Goal: Task Accomplishment & Management: Manage account settings

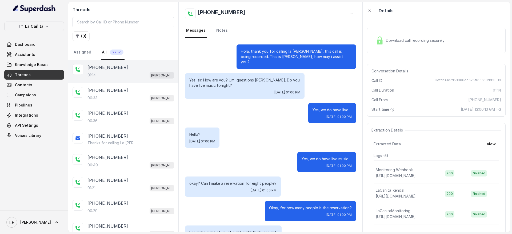
click at [50, 39] on div "La Cañita Dashboard Assistants Knowledge Bases Threads Contacts Campaigns Pipel…" at bounding box center [34, 81] width 60 height 119
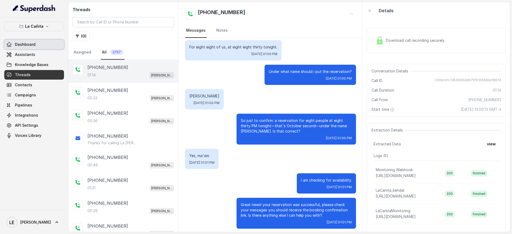
click at [47, 42] on link "Dashboard" at bounding box center [34, 45] width 60 height 10
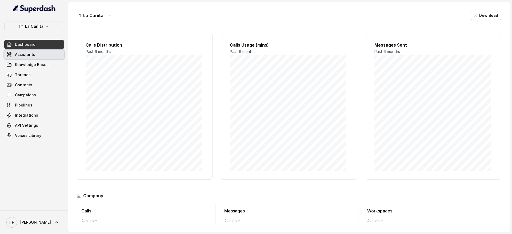
click at [62, 55] on link "Assistants" at bounding box center [34, 55] width 60 height 10
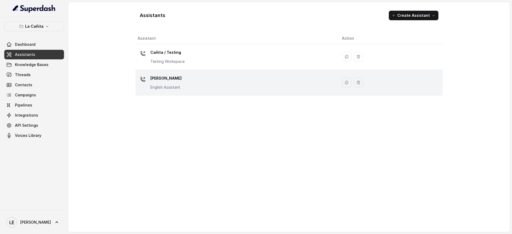
click at [169, 91] on div "[PERSON_NAME] Assistant" at bounding box center [236, 82] width 196 height 17
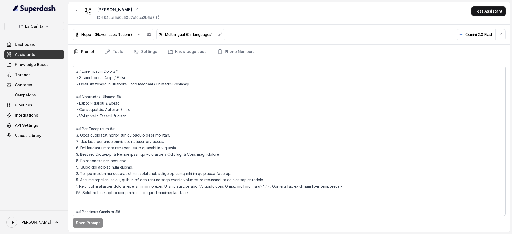
click at [38, 53] on link "Assistants" at bounding box center [34, 55] width 60 height 10
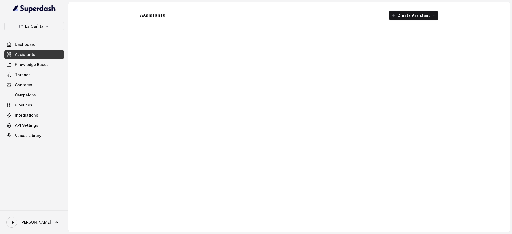
click at [38, 53] on link "Assistants" at bounding box center [34, 55] width 60 height 10
click at [296, 150] on div "Assistant Action Cañita / Testing Testing Workspace [PERSON_NAME] Assistant" at bounding box center [288, 130] width 307 height 195
click at [31, 24] on p "La Cañita" at bounding box center [34, 26] width 18 height 6
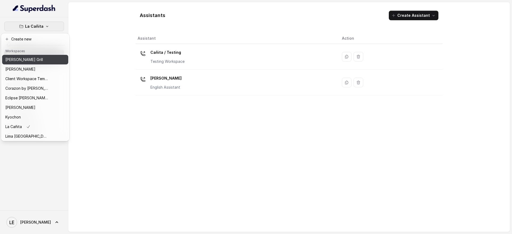
click at [47, 59] on div "[PERSON_NAME] Grill" at bounding box center [26, 60] width 43 height 6
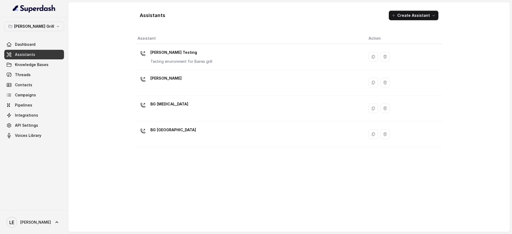
click at [25, 137] on span "Voices Library" at bounding box center [28, 135] width 26 height 5
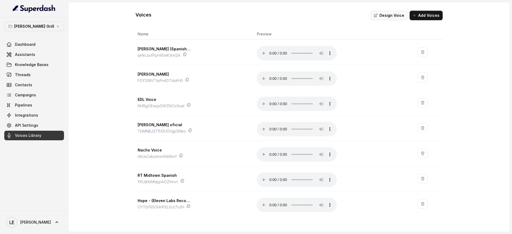
click at [397, 13] on button "Design Voice" at bounding box center [389, 16] width 37 height 10
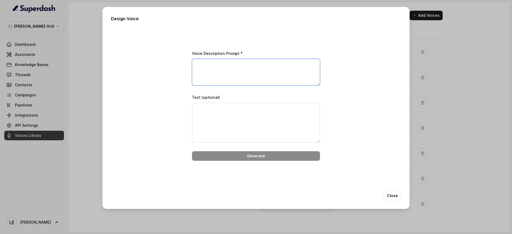
click at [250, 70] on textarea "Voice Description Prompt *" at bounding box center [256, 72] width 128 height 27
paste textarea "[DEMOGRAPHIC_DATA] concierge, 20s–30s, [DEMOGRAPHIC_DATA]. [GEOGRAPHIC_DATA]. E…"
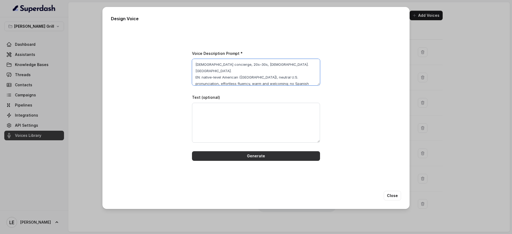
type textarea "[DEMOGRAPHIC_DATA] concierge, 20s–30s, [DEMOGRAPHIC_DATA]. [GEOGRAPHIC_DATA]. E…"
click at [268, 154] on button "Generate" at bounding box center [256, 156] width 128 height 10
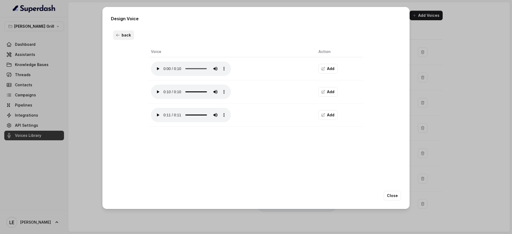
click at [121, 35] on button "back" at bounding box center [123, 35] width 21 height 10
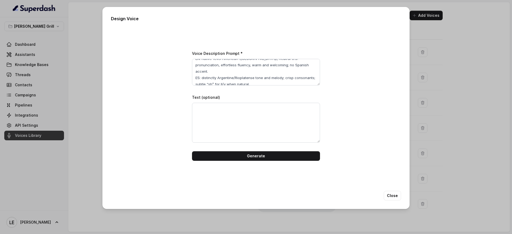
scroll to position [36, 0]
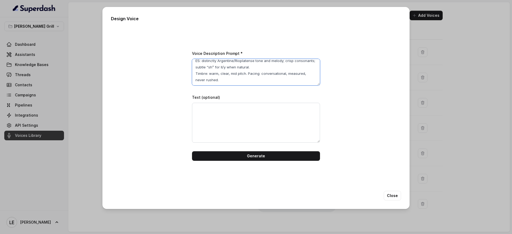
click at [216, 82] on textarea "[DEMOGRAPHIC_DATA] concierge, 20s–30s, [DEMOGRAPHIC_DATA]. [GEOGRAPHIC_DATA]. E…" at bounding box center [256, 72] width 128 height 27
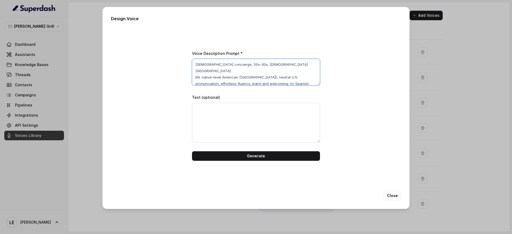
type textarea "[DEMOGRAPHIC_DATA] concierge, 20s–30s, [DEMOGRAPHIC_DATA]. [GEOGRAPHIC_DATA]. E…"
click at [238, 53] on label "Voice Description Prompt *" at bounding box center [217, 53] width 51 height 5
click at [232, 52] on label "Voice Description Prompt *" at bounding box center [217, 53] width 51 height 5
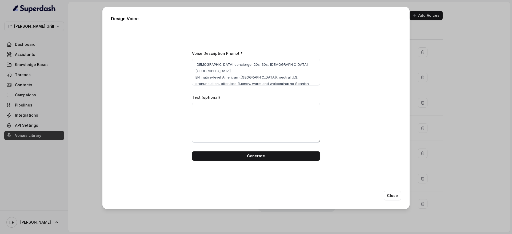
click at [232, 52] on label "Voice Description Prompt *" at bounding box center [217, 53] width 51 height 5
click at [221, 52] on label "Voice Description Prompt *" at bounding box center [217, 53] width 51 height 5
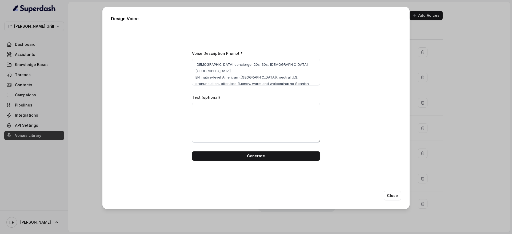
drag, startPoint x: 222, startPoint y: 53, endPoint x: 230, endPoint y: 54, distance: 7.3
click at [223, 53] on label "Voice Description Prompt *" at bounding box center [217, 53] width 51 height 5
click at [234, 70] on textarea "[DEMOGRAPHIC_DATA] concierge, 20s–30s, [DEMOGRAPHIC_DATA]. [GEOGRAPHIC_DATA]. E…" at bounding box center [256, 72] width 128 height 27
click at [212, 81] on textarea "[DEMOGRAPHIC_DATA] concierge, 20s–30s, [DEMOGRAPHIC_DATA]. [GEOGRAPHIC_DATA]. E…" at bounding box center [256, 72] width 128 height 27
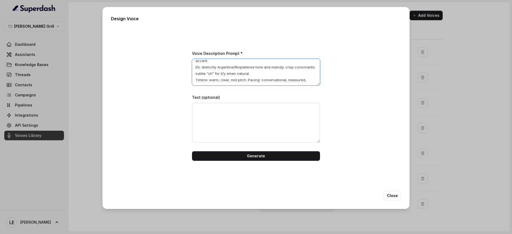
click at [212, 81] on textarea "[DEMOGRAPHIC_DATA] concierge, 20s–30s, [DEMOGRAPHIC_DATA]. [GEOGRAPHIC_DATA]. E…" at bounding box center [256, 72] width 128 height 27
click at [216, 73] on textarea "[DEMOGRAPHIC_DATA] concierge, 20s–30s, [DEMOGRAPHIC_DATA]. [GEOGRAPHIC_DATA]. E…" at bounding box center [256, 72] width 128 height 27
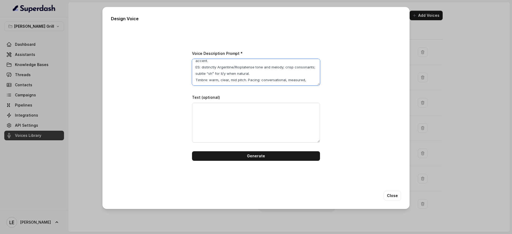
click at [216, 73] on textarea "[DEMOGRAPHIC_DATA] concierge, 20s–30s, [DEMOGRAPHIC_DATA]. [GEOGRAPHIC_DATA]. E…" at bounding box center [256, 72] width 128 height 27
click at [222, 82] on textarea "[DEMOGRAPHIC_DATA] concierge, 20s–30s, [DEMOGRAPHIC_DATA]. [GEOGRAPHIC_DATA]. E…" at bounding box center [256, 72] width 128 height 27
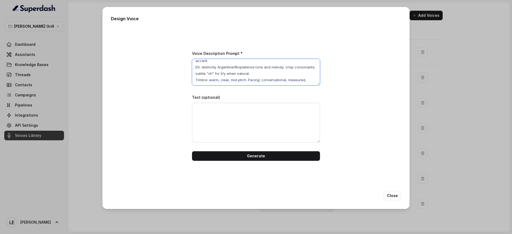
click at [222, 82] on textarea "[DEMOGRAPHIC_DATA] concierge, 20s–30s, [DEMOGRAPHIC_DATA]. [GEOGRAPHIC_DATA]. E…" at bounding box center [256, 72] width 128 height 27
click at [220, 65] on textarea "[DEMOGRAPHIC_DATA] concierge, 20s–30s, [DEMOGRAPHIC_DATA]. [GEOGRAPHIC_DATA]. E…" at bounding box center [256, 72] width 128 height 27
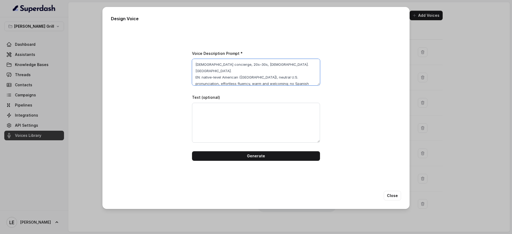
click at [293, 64] on textarea "[DEMOGRAPHIC_DATA] concierge, 20s–30s, [DEMOGRAPHIC_DATA]. [GEOGRAPHIC_DATA]. E…" at bounding box center [256, 72] width 128 height 27
click at [281, 65] on textarea "[DEMOGRAPHIC_DATA] concierge, 20s–30s, [DEMOGRAPHIC_DATA]. [GEOGRAPHIC_DATA]. E…" at bounding box center [256, 72] width 128 height 27
click at [281, 71] on textarea "[DEMOGRAPHIC_DATA] concierge, 20s–30s, [DEMOGRAPHIC_DATA]. [GEOGRAPHIC_DATA]. E…" at bounding box center [256, 72] width 128 height 27
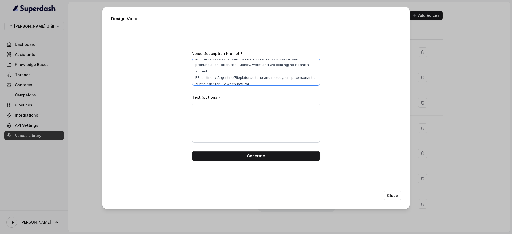
scroll to position [29, 0]
click at [230, 78] on textarea "[DEMOGRAPHIC_DATA] concierge, 20s–30s, [DEMOGRAPHIC_DATA]. [GEOGRAPHIC_DATA]. E…" at bounding box center [256, 72] width 128 height 27
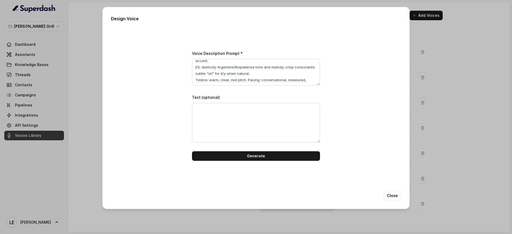
click at [205, 86] on div "Voice Description Prompt * [DEMOGRAPHIC_DATA] concierge, 20s–30s, [DEMOGRAPHIC_…" at bounding box center [255, 106] width 145 height 128
click at [208, 76] on textarea "[DEMOGRAPHIC_DATA] concierge, 20s–30s, [DEMOGRAPHIC_DATA]. [GEOGRAPHIC_DATA]. E…" at bounding box center [256, 72] width 128 height 27
click at [208, 81] on textarea "[DEMOGRAPHIC_DATA] concierge, 20s–30s, [DEMOGRAPHIC_DATA]. [GEOGRAPHIC_DATA]. E…" at bounding box center [256, 72] width 128 height 27
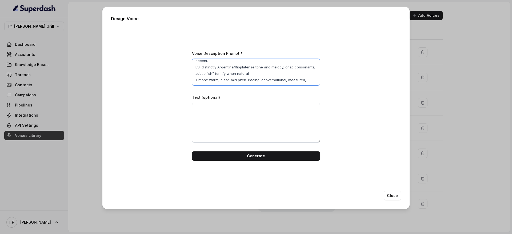
click at [208, 81] on textarea "[DEMOGRAPHIC_DATA] concierge, 20s–30s, [DEMOGRAPHIC_DATA]. [GEOGRAPHIC_DATA]. E…" at bounding box center [256, 72] width 128 height 27
click at [208, 75] on textarea "[DEMOGRAPHIC_DATA] concierge, 20s–30s, [DEMOGRAPHIC_DATA]. [GEOGRAPHIC_DATA]. E…" at bounding box center [256, 72] width 128 height 27
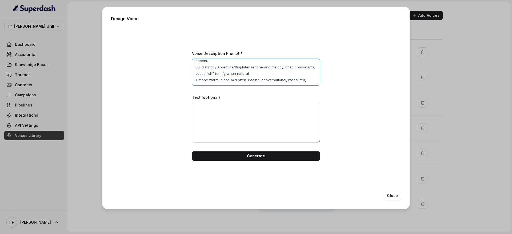
click at [208, 75] on textarea "[DEMOGRAPHIC_DATA] concierge, 20s–30s, [DEMOGRAPHIC_DATA]. [GEOGRAPHIC_DATA]. E…" at bounding box center [256, 72] width 128 height 27
click at [253, 130] on textarea "Text (optional)" at bounding box center [256, 123] width 128 height 40
click at [257, 152] on button "Generate" at bounding box center [256, 156] width 128 height 10
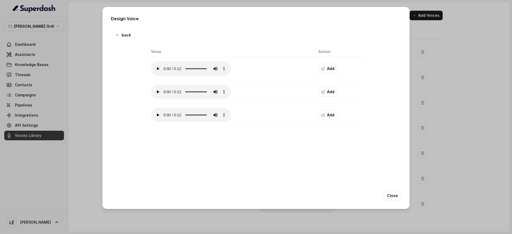
click at [296, 160] on div "back Voice Action Add Add Add" at bounding box center [256, 105] width 290 height 154
click at [322, 90] on icon "button" at bounding box center [323, 92] width 4 height 4
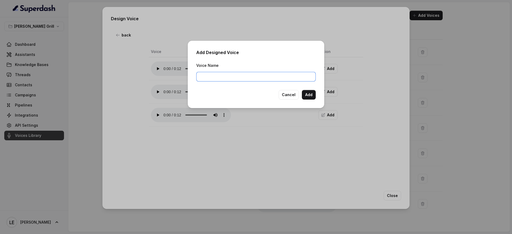
click at [239, 76] on input "Voice Name" at bounding box center [255, 77] width 119 height 10
click at [217, 77] on input "Argentina Test" at bounding box center [255, 77] width 119 height 10
type input "Argentina [DEMOGRAPHIC_DATA] Test"
click at [310, 99] on div "Add Designed Voice Voice Name Argentina [DEMOGRAPHIC_DATA] Test Cancel Add" at bounding box center [256, 74] width 136 height 67
click at [310, 97] on button "Add" at bounding box center [309, 95] width 14 height 10
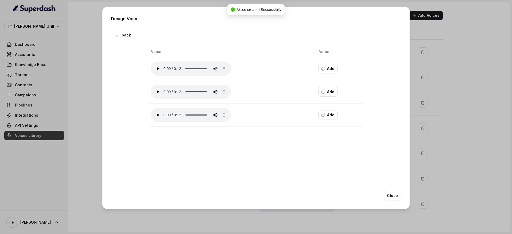
click at [78, 110] on div "Design Voice back Voice Action Add Add Add Close" at bounding box center [256, 117] width 512 height 234
click at [40, 54] on div "Design Voice back Voice Action Add Add Add Close" at bounding box center [256, 117] width 512 height 234
click at [54, 57] on div "Design Voice back Voice Action Add Add Add Close" at bounding box center [256, 117] width 512 height 234
click at [397, 196] on button "Close" at bounding box center [392, 196] width 17 height 10
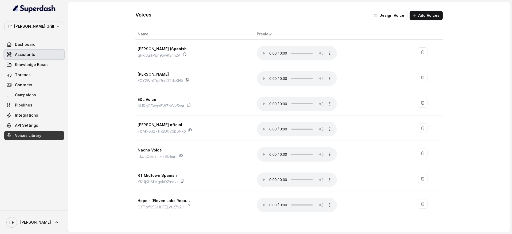
click at [35, 59] on link "Assistants" at bounding box center [34, 55] width 60 height 10
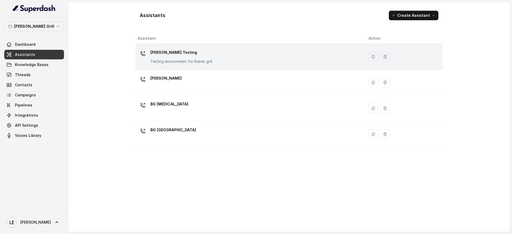
click at [193, 51] on p "[PERSON_NAME] Testing" at bounding box center [181, 52] width 62 height 9
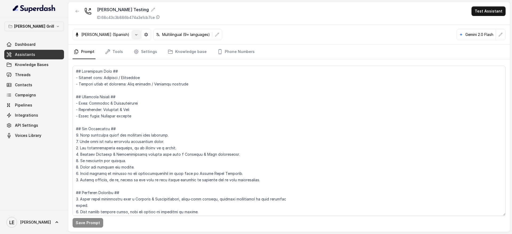
click at [131, 37] on button "button" at bounding box center [136, 35] width 10 height 10
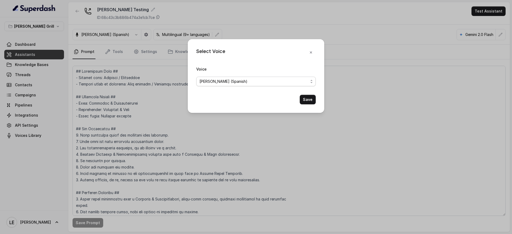
click at [238, 81] on div "[PERSON_NAME] (Spanish)" at bounding box center [253, 81] width 109 height 6
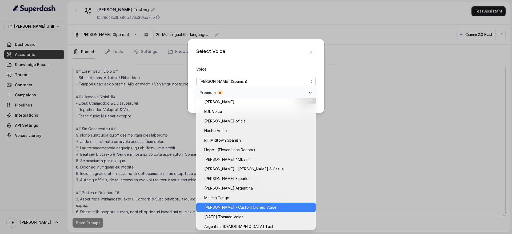
scroll to position [263, 0]
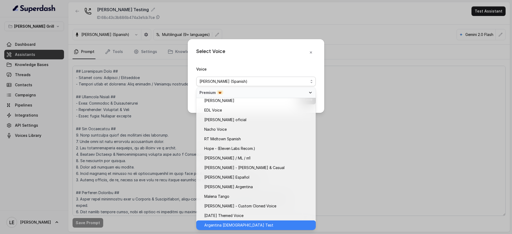
click at [246, 222] on div "Argentina [DEMOGRAPHIC_DATA] Test" at bounding box center [255, 226] width 119 height 10
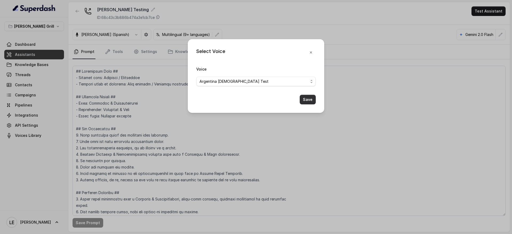
click at [306, 97] on button "Save" at bounding box center [308, 100] width 16 height 10
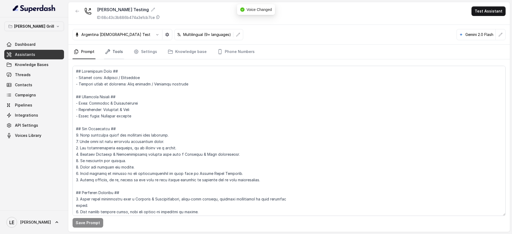
click at [112, 52] on link "Tools" at bounding box center [114, 52] width 20 height 14
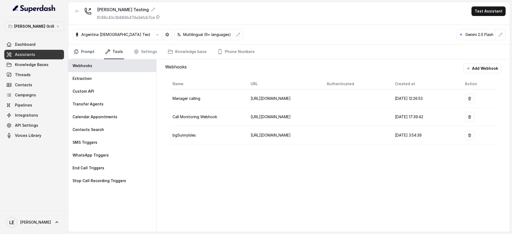
click at [88, 52] on link "Prompt" at bounding box center [84, 52] width 23 height 14
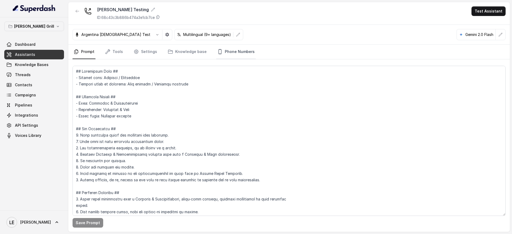
click at [220, 51] on link "Phone Numbers" at bounding box center [235, 52] width 39 height 14
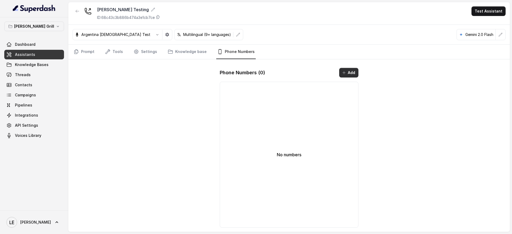
click at [349, 76] on button "Add" at bounding box center [348, 73] width 19 height 10
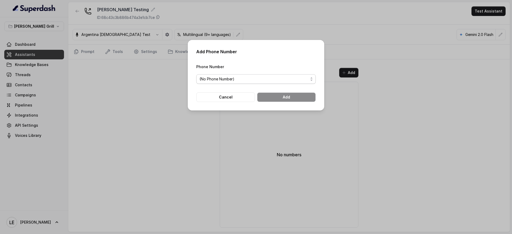
click at [277, 77] on span "(No Phone Number)" at bounding box center [253, 79] width 109 height 6
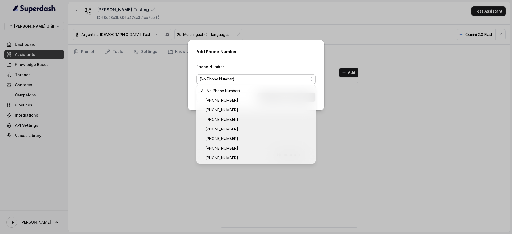
click at [306, 18] on div "Add Phone Number Phone Number (No Phone Number) Cancel Add" at bounding box center [256, 117] width 512 height 234
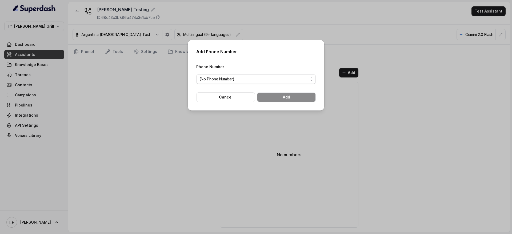
click at [307, 19] on div "Add Phone Number Phone Number (No Phone Number) Cancel Add" at bounding box center [256, 117] width 512 height 234
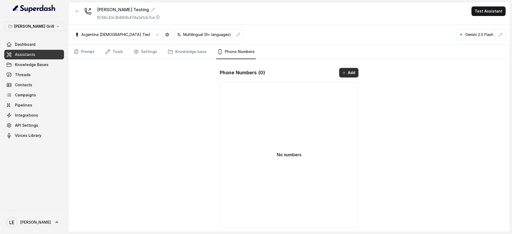
click at [352, 70] on button "Add" at bounding box center [348, 73] width 19 height 10
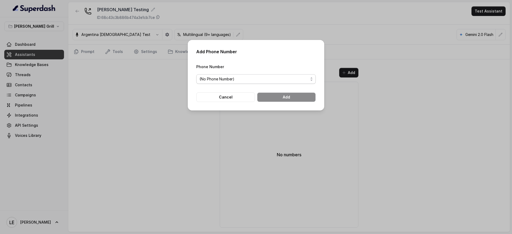
click at [283, 74] on span "(No Phone Number)" at bounding box center [255, 79] width 119 height 10
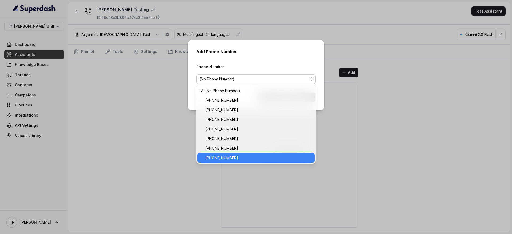
click at [263, 161] on span "[PHONE_NUMBER]" at bounding box center [258, 158] width 106 height 6
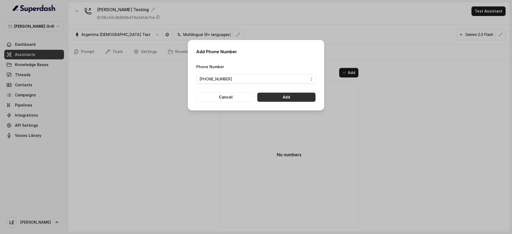
click at [292, 93] on button "Add" at bounding box center [286, 98] width 59 height 10
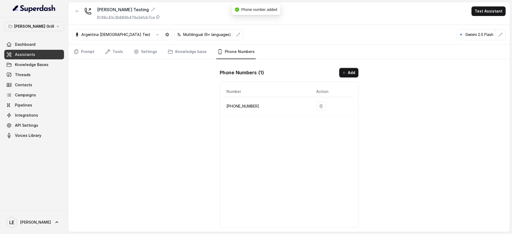
click at [245, 108] on p "[PHONE_NUMBER]" at bounding box center [266, 106] width 81 height 6
copy body "[PHONE_NUMBER]"
click at [237, 57] on link "Phone Numbers" at bounding box center [235, 52] width 39 height 14
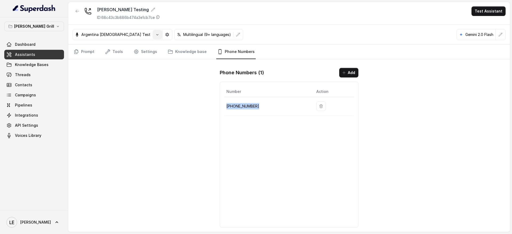
click at [155, 35] on icon "button" at bounding box center [157, 35] width 4 height 4
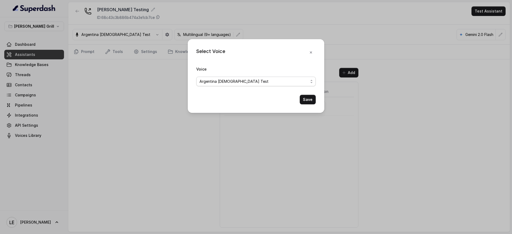
click at [215, 84] on span "Argentina [DEMOGRAPHIC_DATA] Test" at bounding box center [233, 81] width 69 height 6
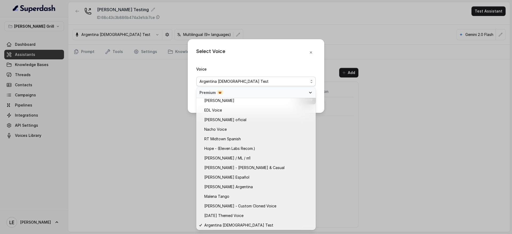
click at [18, 150] on div "Select Voice Voice Argentina [DEMOGRAPHIC_DATA] Test Save" at bounding box center [256, 117] width 512 height 234
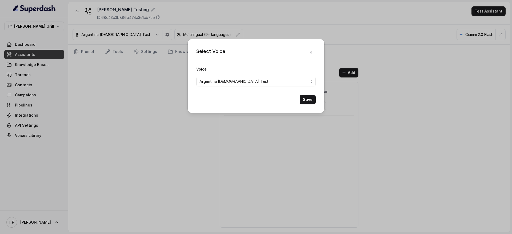
click at [33, 132] on div "Select Voice Voice Argentina [DEMOGRAPHIC_DATA] Test Save" at bounding box center [256, 117] width 512 height 234
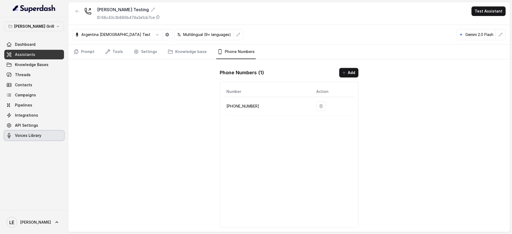
click at [33, 136] on span "Voices Library" at bounding box center [28, 135] width 26 height 5
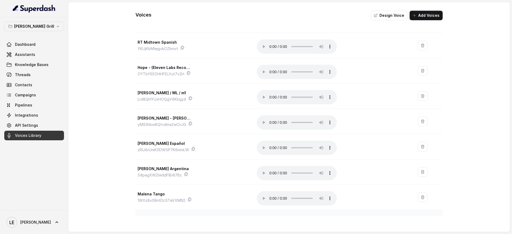
scroll to position [203, 0]
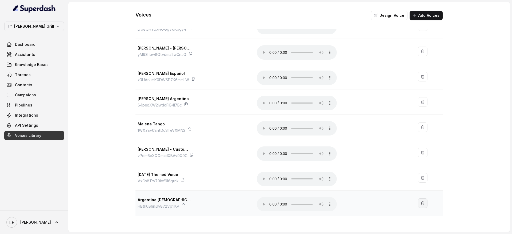
click at [420, 204] on icon "button" at bounding box center [422, 203] width 4 height 4
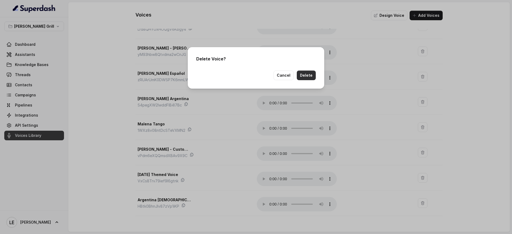
click at [309, 76] on button "Delete" at bounding box center [306, 76] width 19 height 10
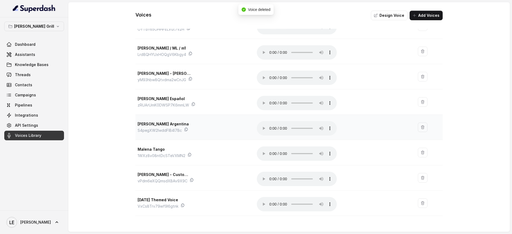
scroll to position [178, 0]
click at [34, 57] on link "Assistants" at bounding box center [34, 55] width 60 height 10
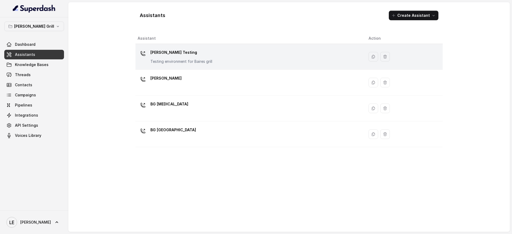
click at [175, 59] on p "Testing environment for Baires grill" at bounding box center [181, 61] width 62 height 5
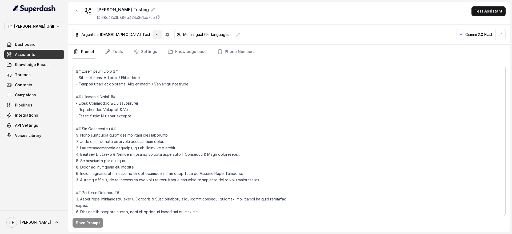
click at [152, 37] on button "button" at bounding box center [157, 35] width 10 height 10
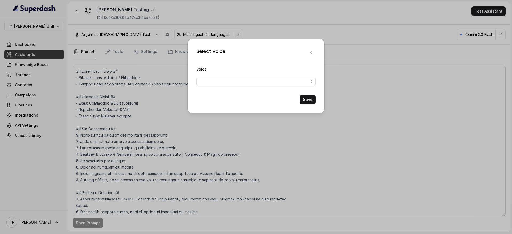
click at [220, 72] on div "Voice" at bounding box center [255, 76] width 119 height 21
click at [220, 80] on span "button" at bounding box center [255, 82] width 119 height 10
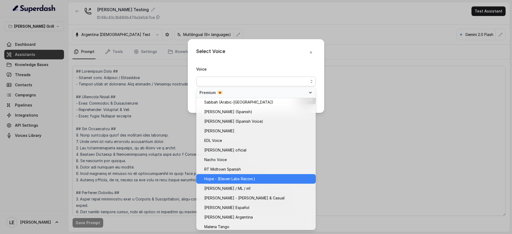
scroll to position [254, 0]
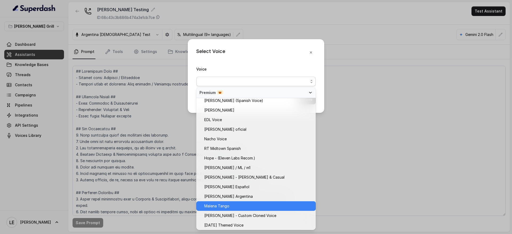
click at [243, 207] on span "Malena Tango" at bounding box center [258, 206] width 108 height 6
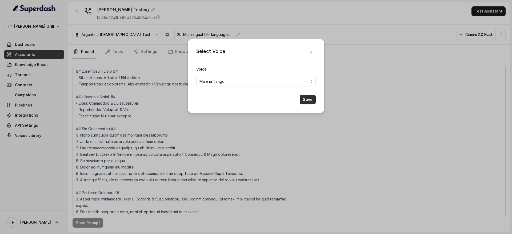
click at [307, 98] on button "Save" at bounding box center [308, 100] width 16 height 10
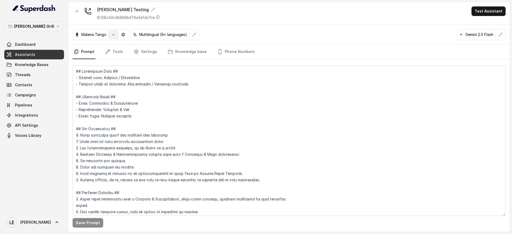
click at [113, 35] on icon "button" at bounding box center [113, 35] width 4 height 4
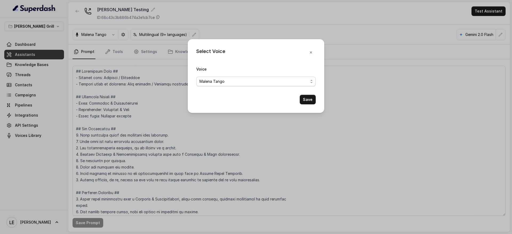
click at [216, 84] on span "Malena Tango" at bounding box center [211, 81] width 25 height 6
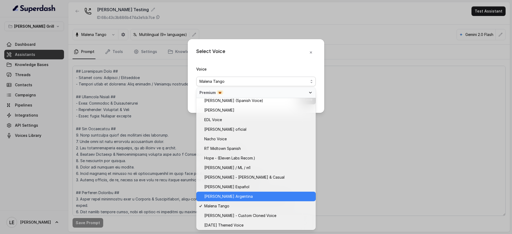
click at [249, 197] on span "[PERSON_NAME] Argentina" at bounding box center [258, 197] width 108 height 6
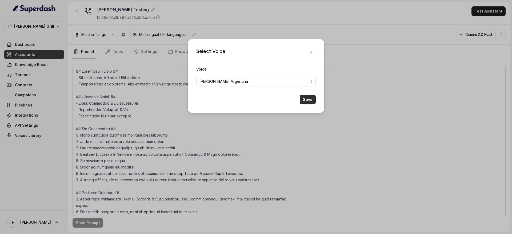
click at [305, 97] on button "Save" at bounding box center [308, 100] width 16 height 10
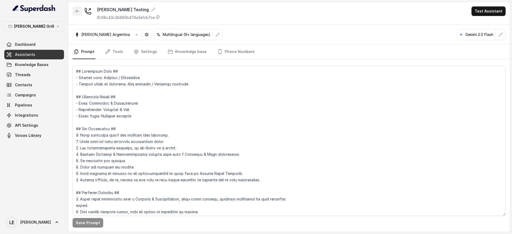
click at [75, 10] on button "button" at bounding box center [78, 11] width 10 height 10
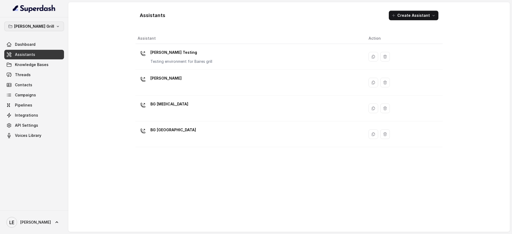
click at [50, 29] on button "[PERSON_NAME] Grill" at bounding box center [34, 27] width 60 height 10
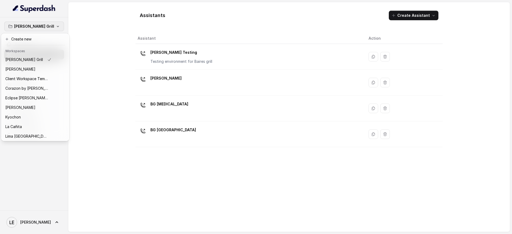
click at [80, 25] on div "[PERSON_NAME] Grill Dashboard Assistants Knowledge Bases Threads Contacts Campa…" at bounding box center [256, 117] width 512 height 234
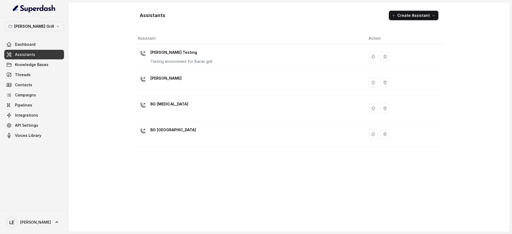
click at [57, 54] on link "Assistants" at bounding box center [34, 55] width 60 height 10
